Goal: Navigation & Orientation: Find specific page/section

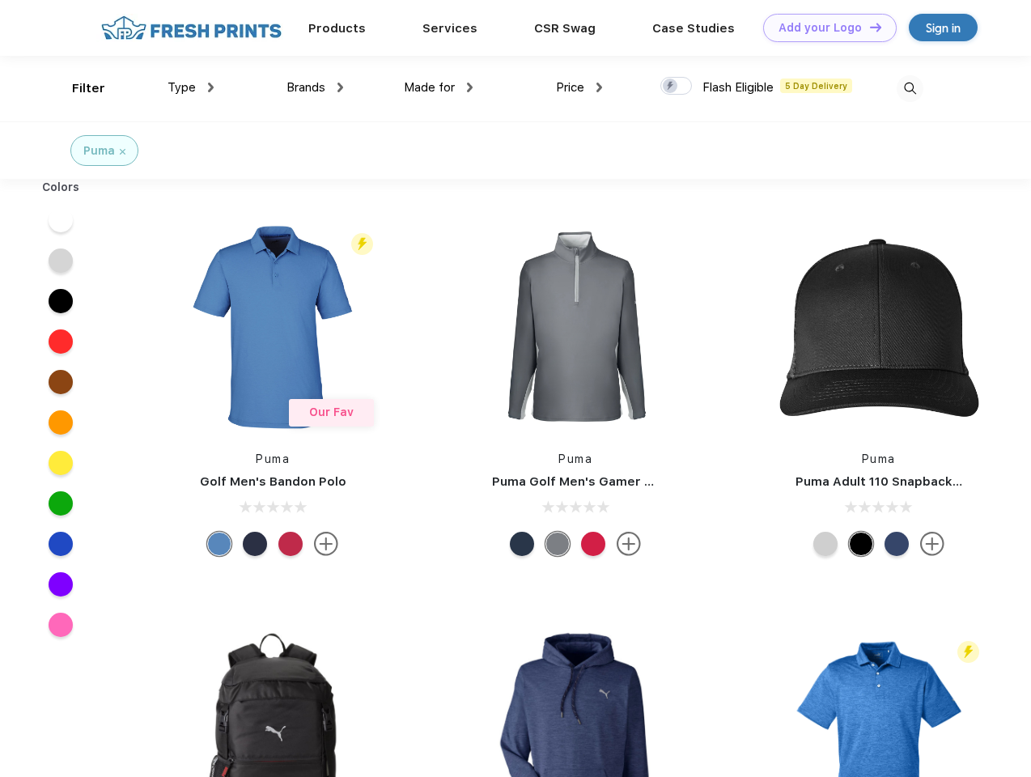
scroll to position [1, 0]
click at [824, 28] on link "Add your Logo Design Tool" at bounding box center [830, 28] width 134 height 28
click at [0, 0] on div "Design Tool" at bounding box center [0, 0] width 0 height 0
click at [869, 27] on link "Add your Logo Design Tool" at bounding box center [830, 28] width 134 height 28
click at [78, 88] on div "Filter" at bounding box center [88, 88] width 33 height 19
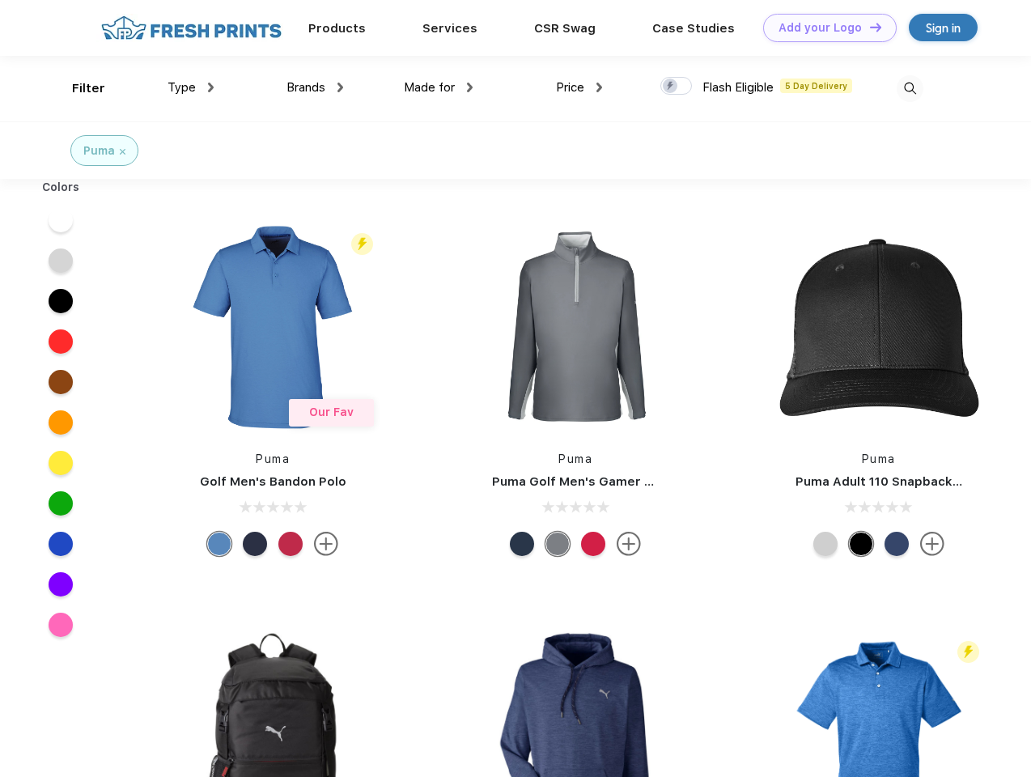
click at [191, 87] on span "Type" at bounding box center [182, 87] width 28 height 15
click at [315, 87] on span "Brands" at bounding box center [306, 87] width 39 height 15
click at [439, 87] on span "Made for" at bounding box center [429, 87] width 51 height 15
click at [580, 87] on span "Price" at bounding box center [570, 87] width 28 height 15
click at [677, 87] on div at bounding box center [677, 86] width 32 height 18
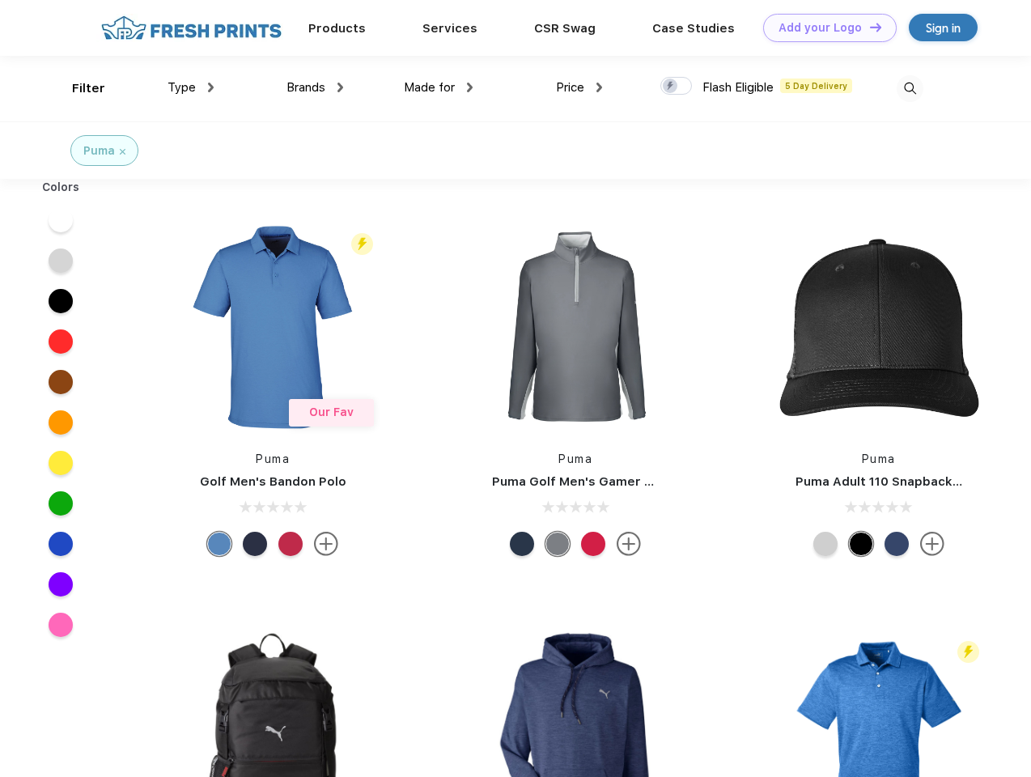
click at [671, 87] on input "checkbox" at bounding box center [666, 81] width 11 height 11
click at [910, 88] on img at bounding box center [910, 88] width 27 height 27
